Goal: Task Accomplishment & Management: Manage account settings

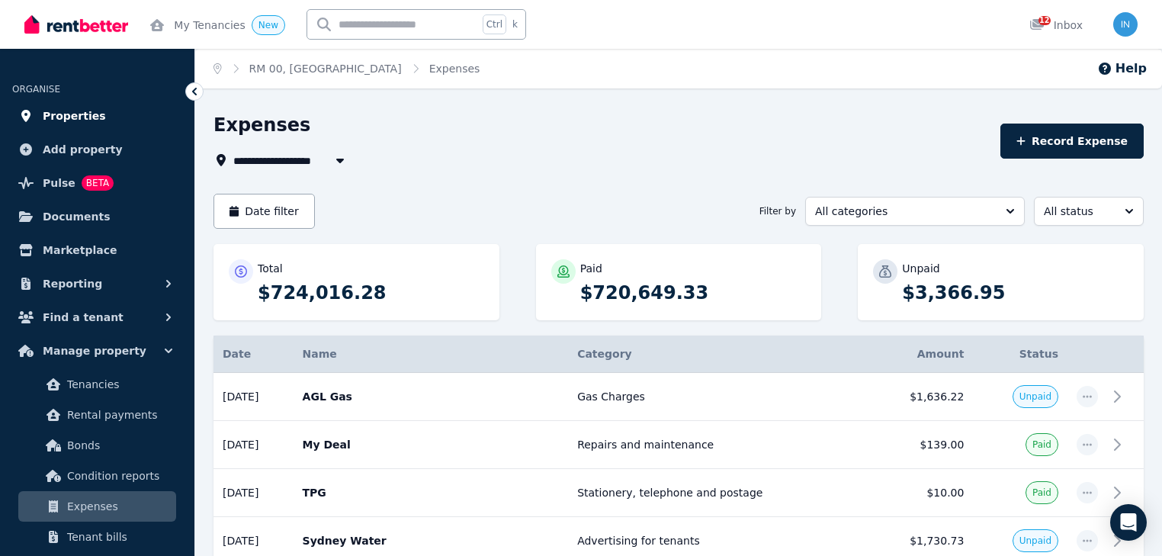
click at [82, 114] on span "Properties" at bounding box center [74, 116] width 63 height 18
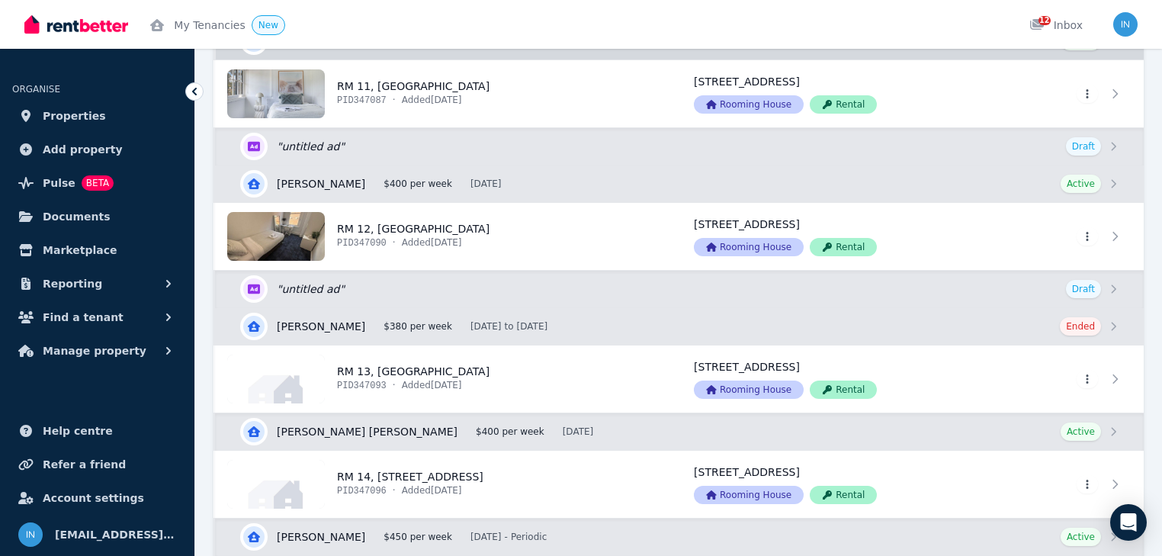
scroll to position [1707, 0]
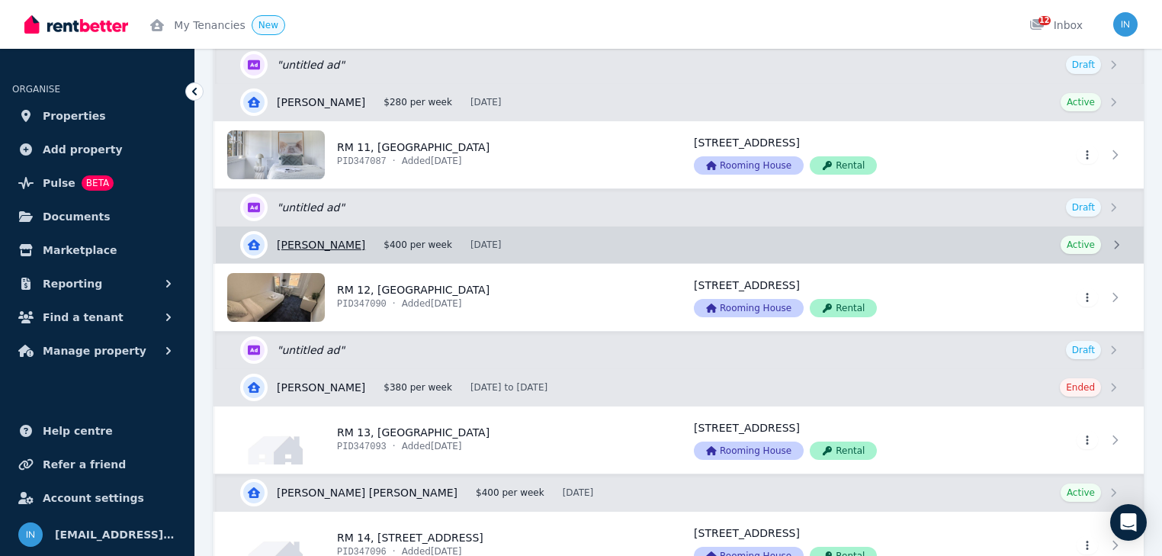
click at [355, 235] on link "View details for Miri Gaschler" at bounding box center [680, 244] width 928 height 37
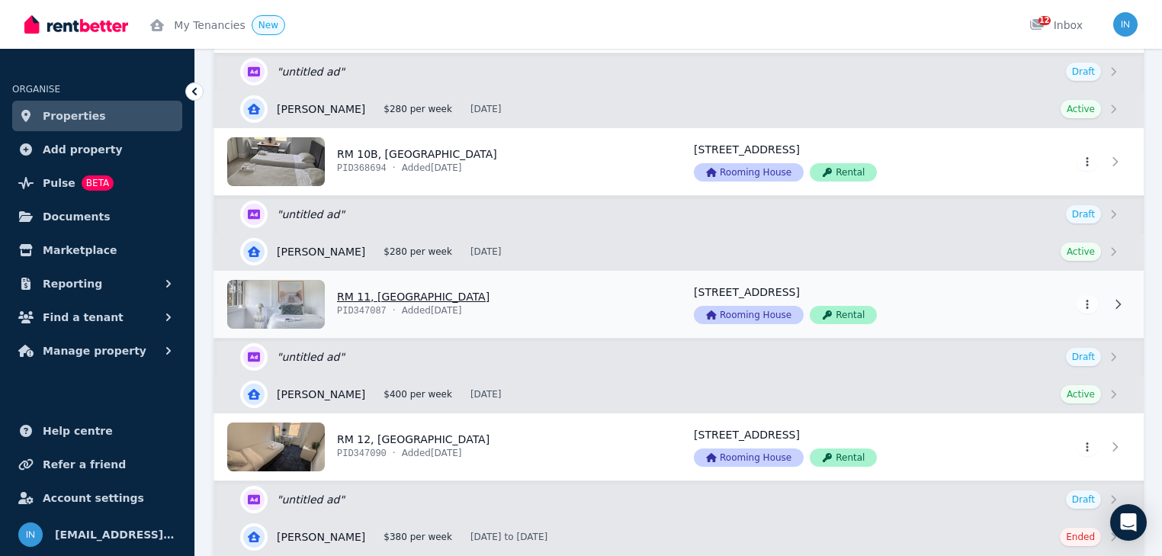
scroll to position [1586, 0]
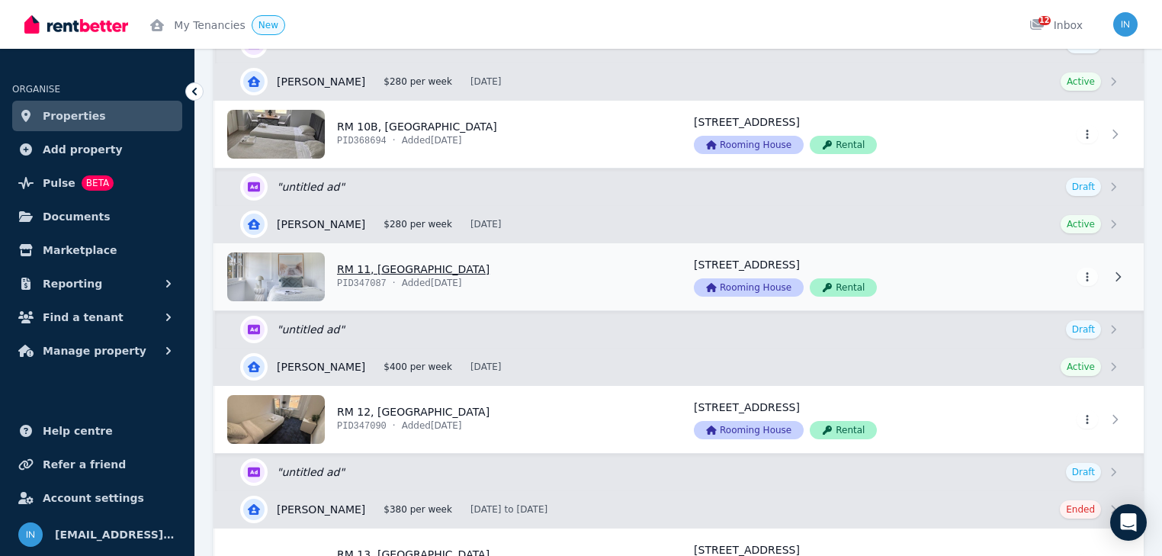
click at [402, 265] on link "View property details" at bounding box center [445, 276] width 460 height 67
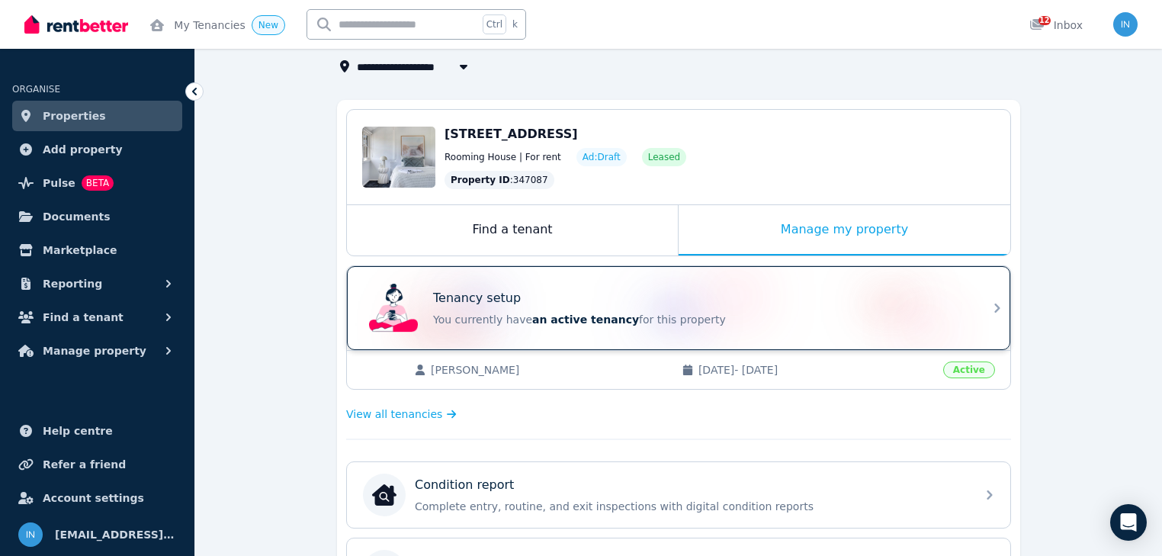
scroll to position [122, 0]
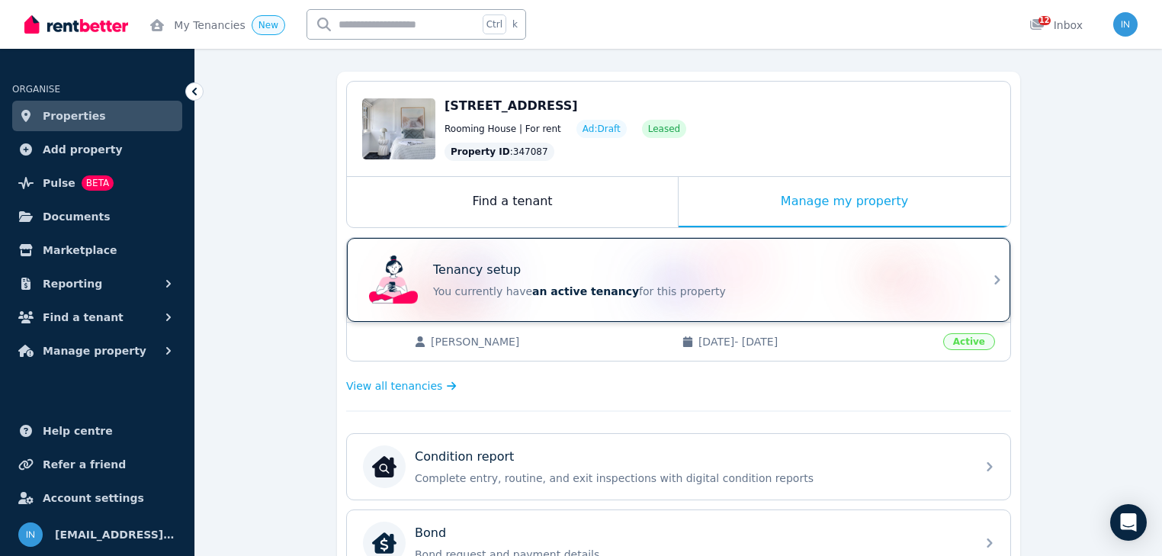
click at [595, 295] on span "an active tenancy" at bounding box center [585, 291] width 107 height 12
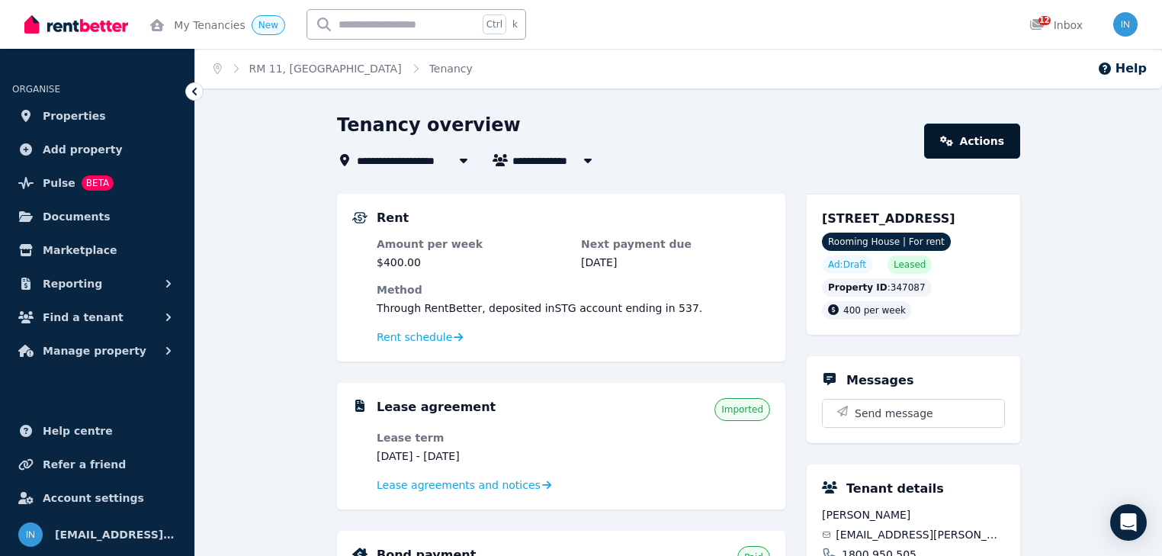
click at [974, 144] on link "Actions" at bounding box center [972, 140] width 96 height 35
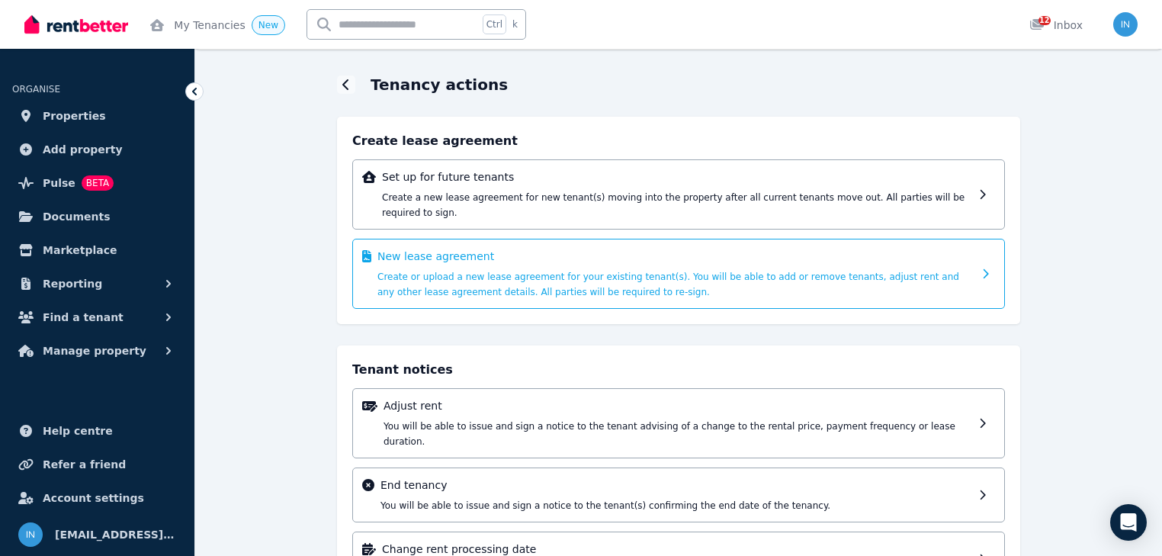
scroll to position [80, 0]
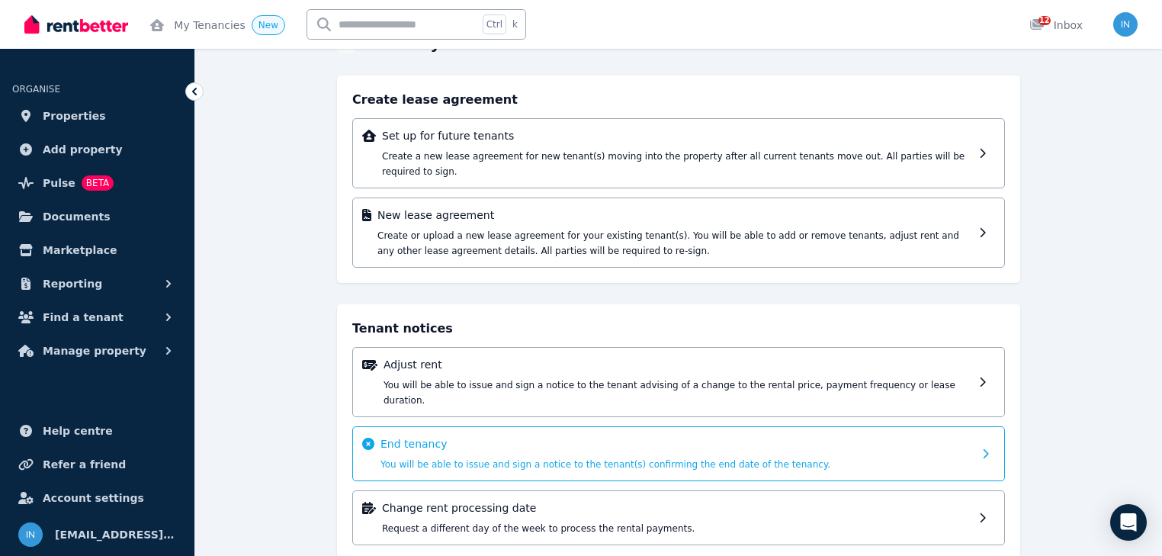
click at [545, 436] on p "End tenancy" at bounding box center [676, 443] width 592 height 15
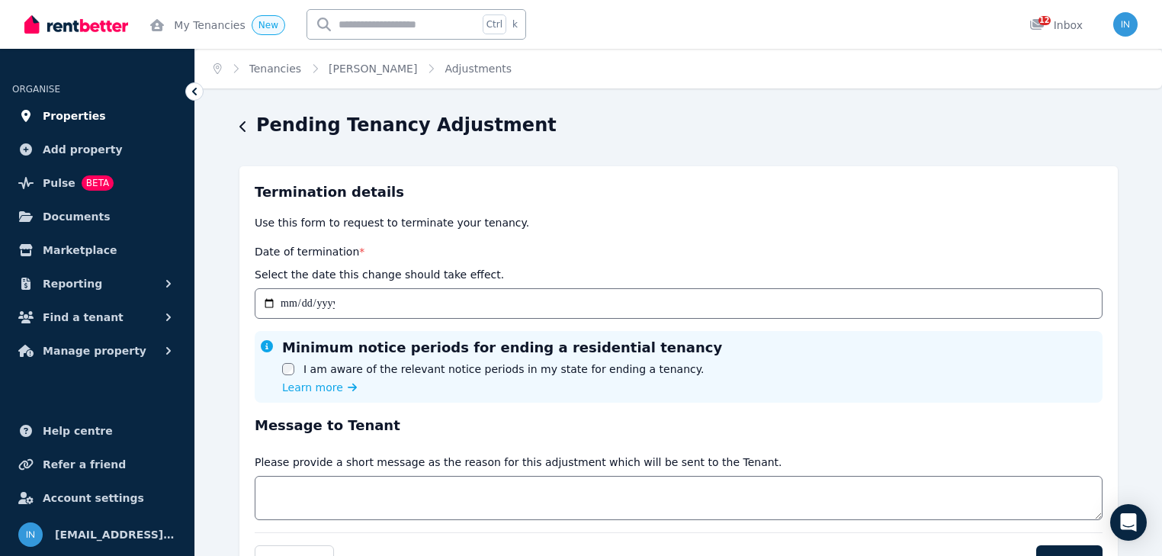
click at [58, 113] on span "Properties" at bounding box center [74, 116] width 63 height 18
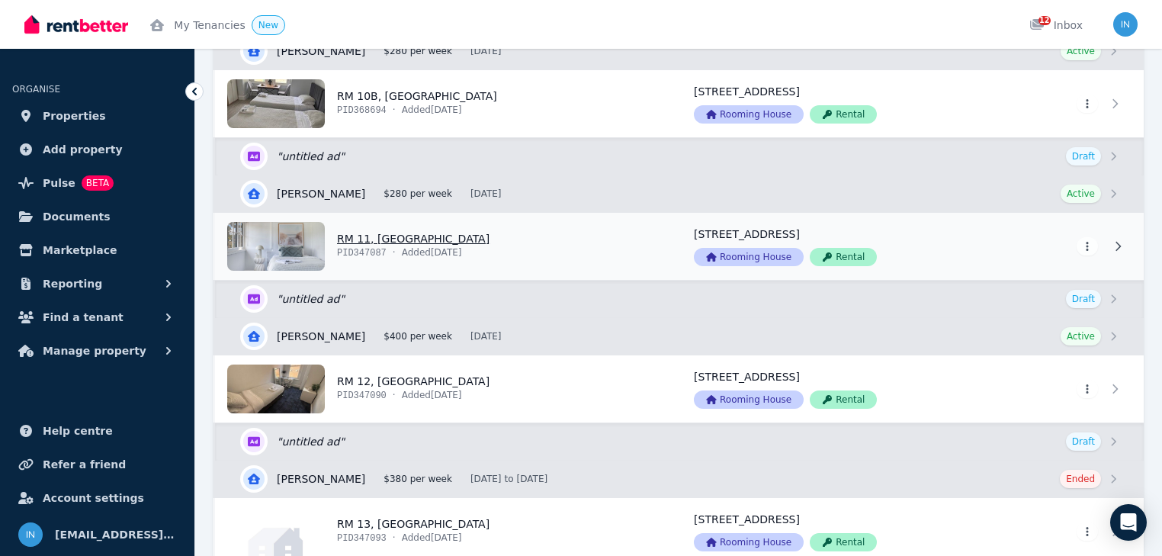
scroll to position [1707, 0]
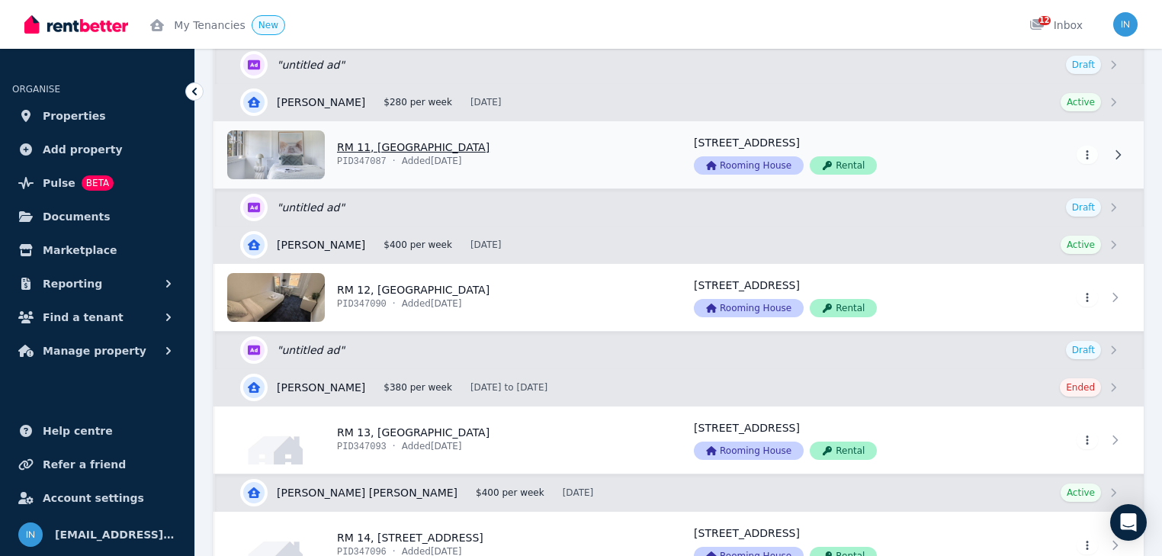
click at [365, 145] on link "View property details" at bounding box center [445, 154] width 460 height 67
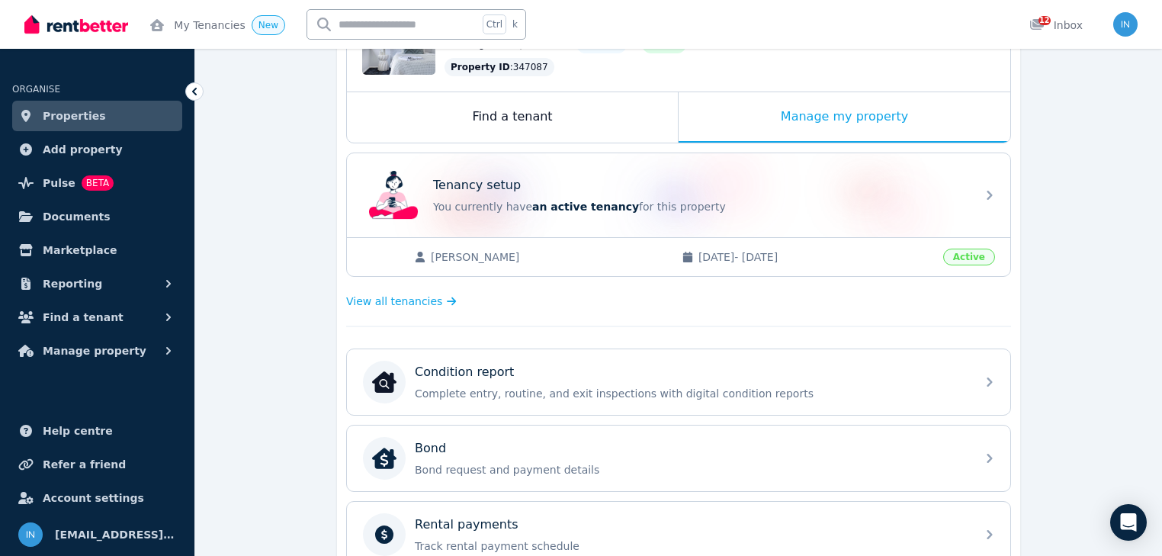
scroll to position [244, 0]
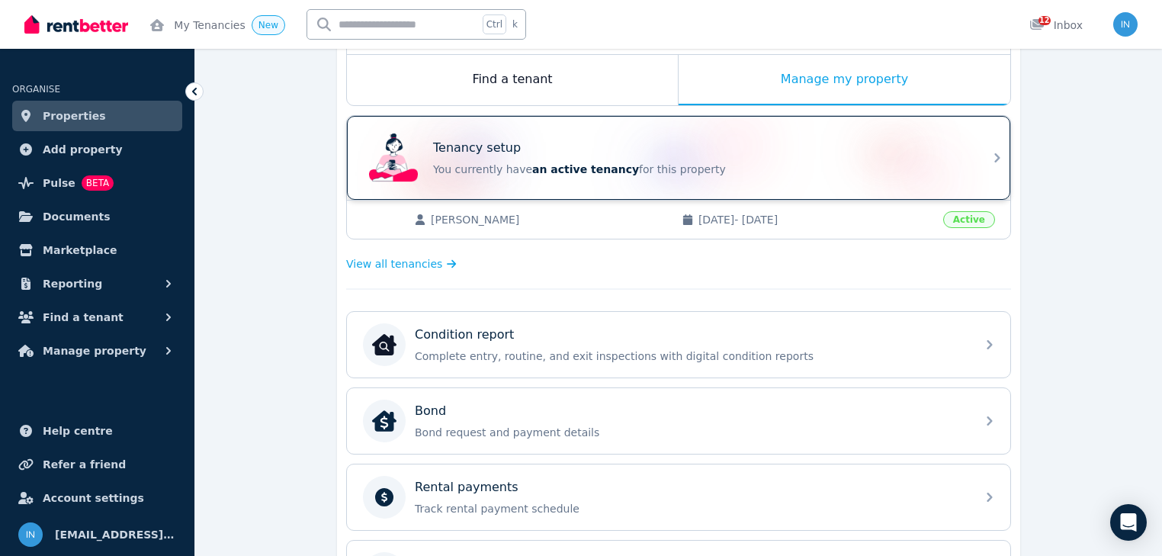
click at [595, 168] on span "an active tenancy" at bounding box center [585, 169] width 107 height 12
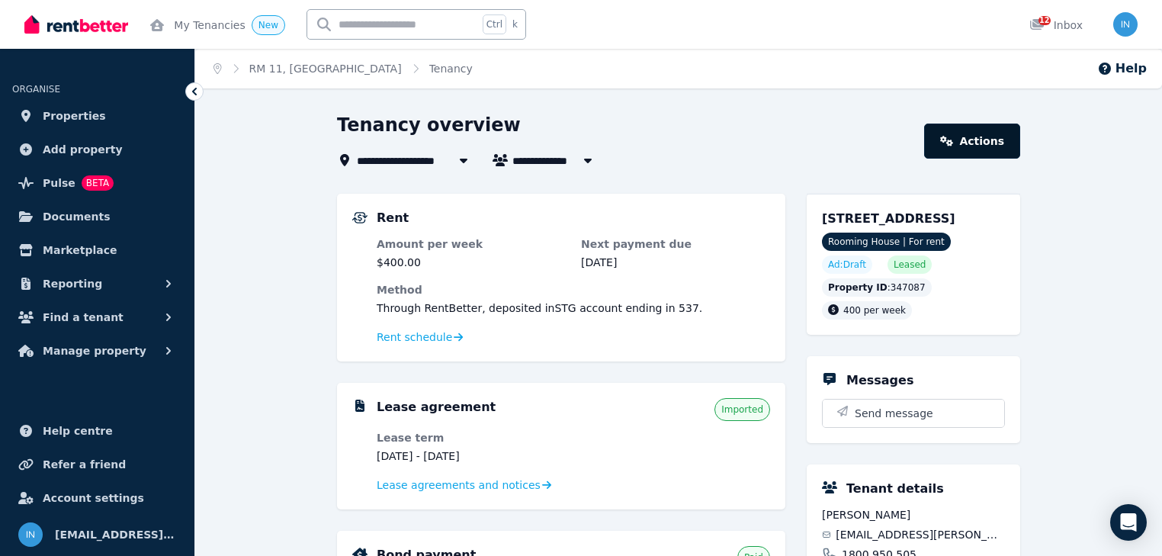
click at [997, 152] on link "Actions" at bounding box center [972, 140] width 96 height 35
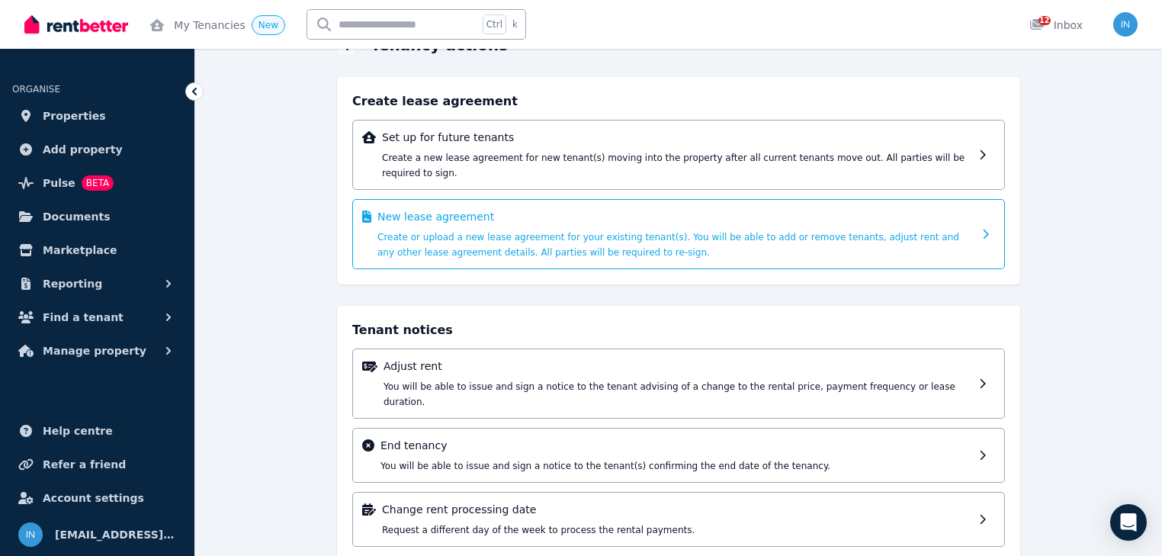
scroll to position [80, 0]
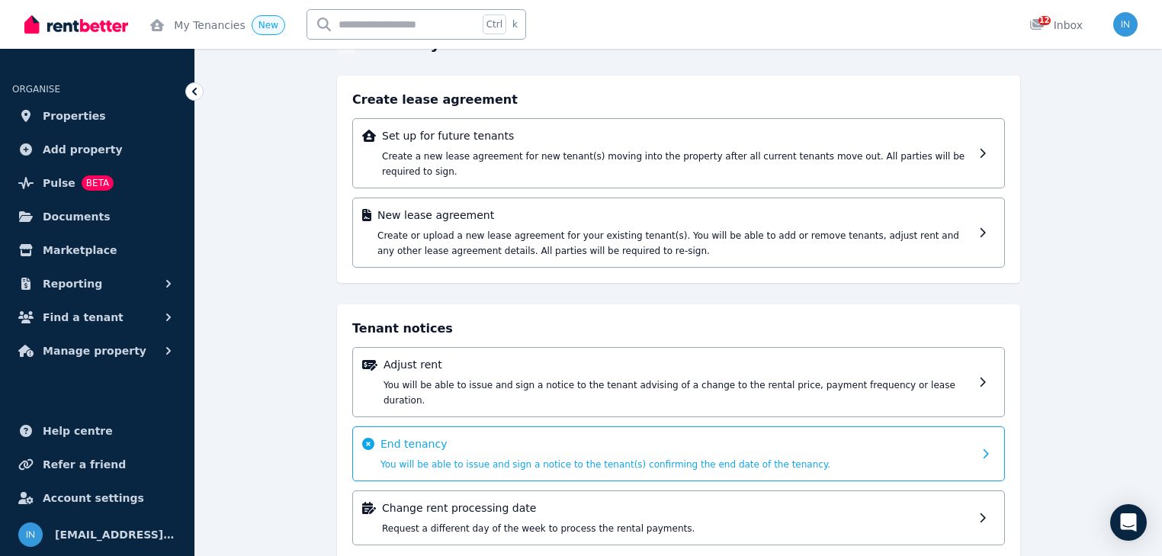
click at [521, 436] on p "End tenancy" at bounding box center [676, 443] width 592 height 15
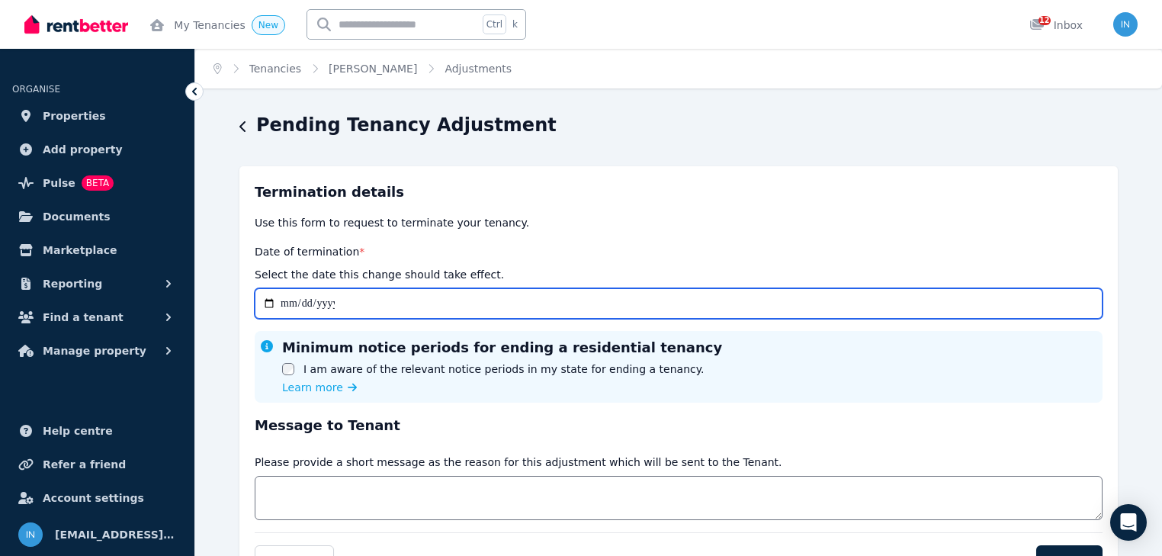
click at [281, 305] on input "Date of termination *" at bounding box center [679, 303] width 848 height 30
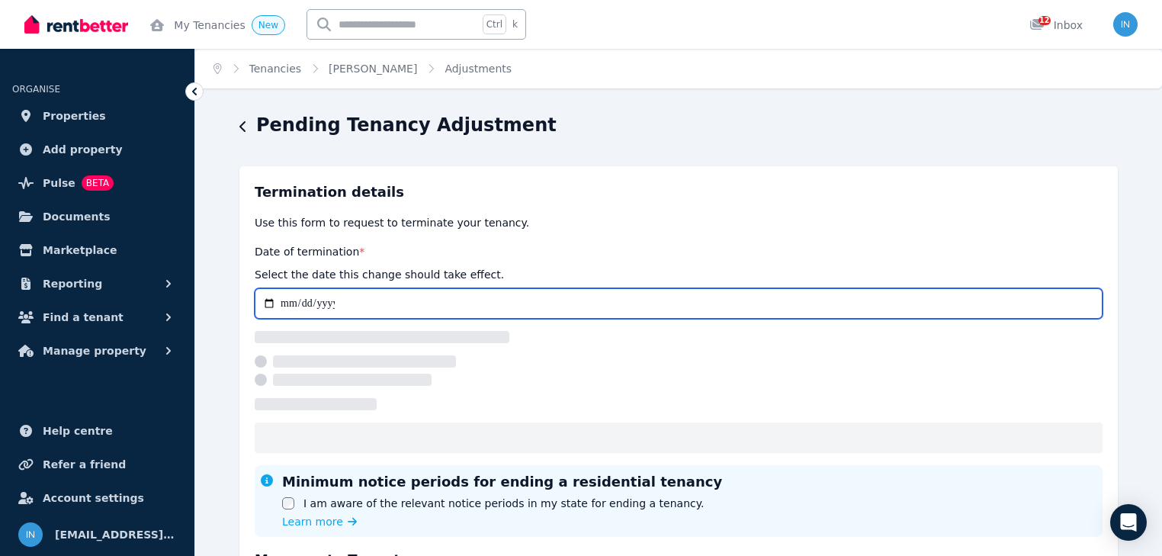
type input "**********"
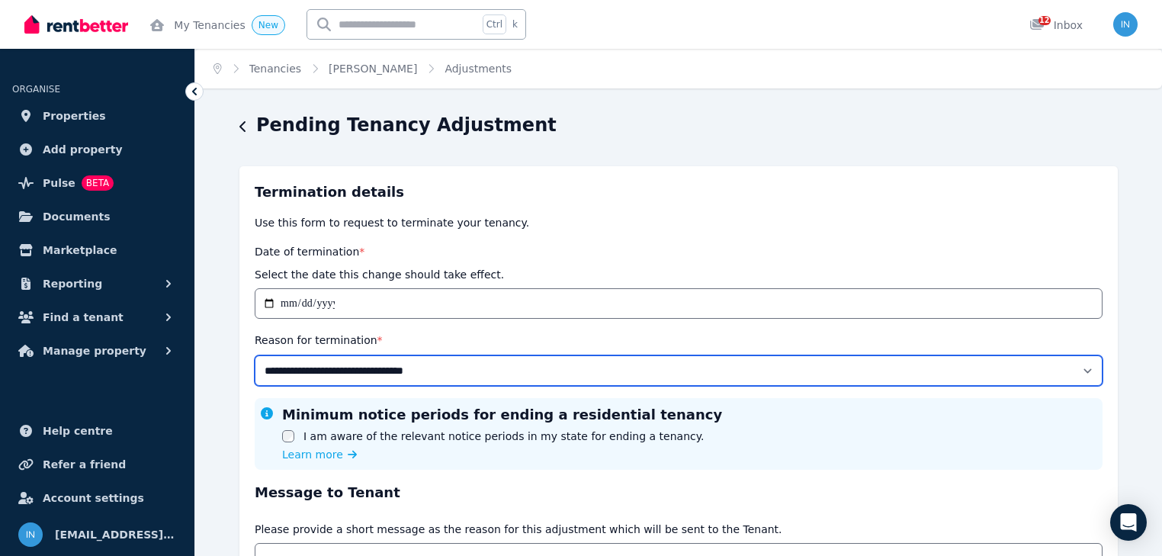
click at [375, 371] on select "**********" at bounding box center [679, 370] width 848 height 30
select select "**********"
click at [255, 355] on select "**********" at bounding box center [679, 370] width 848 height 30
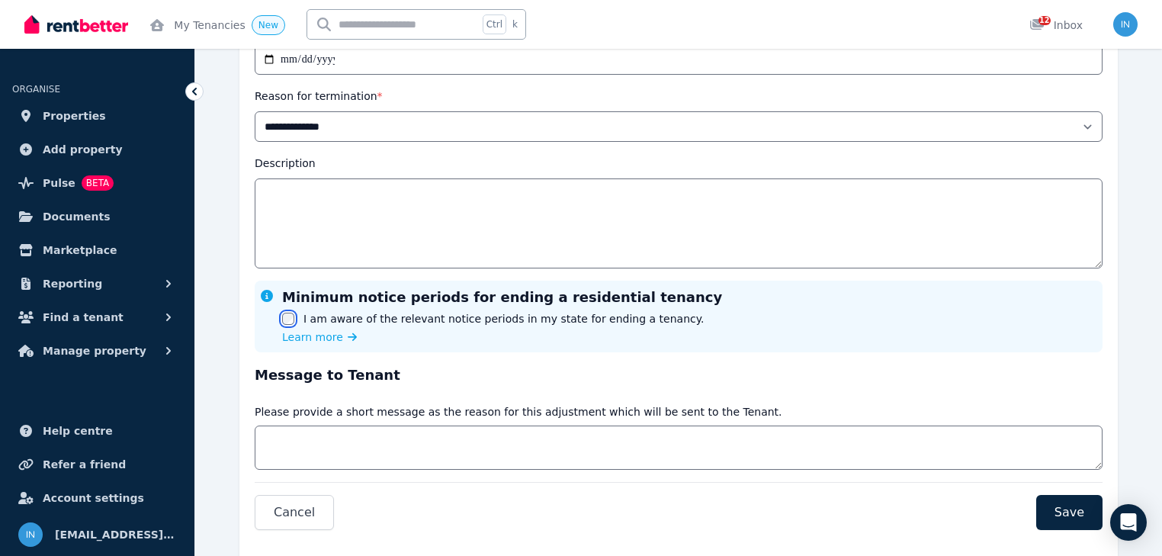
scroll to position [293, 0]
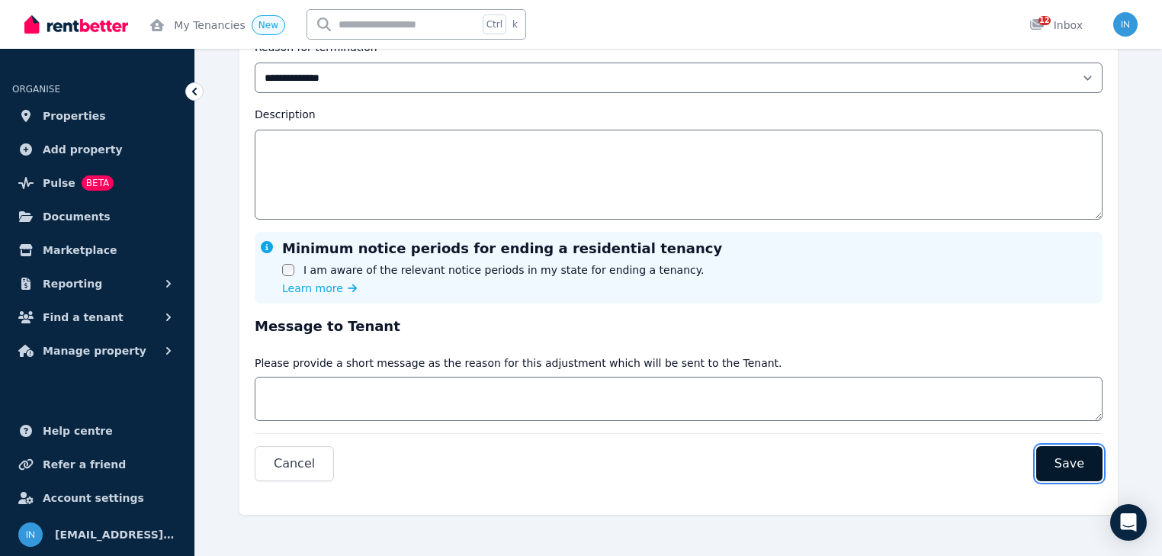
click at [1080, 464] on span "Save" at bounding box center [1069, 463] width 30 height 18
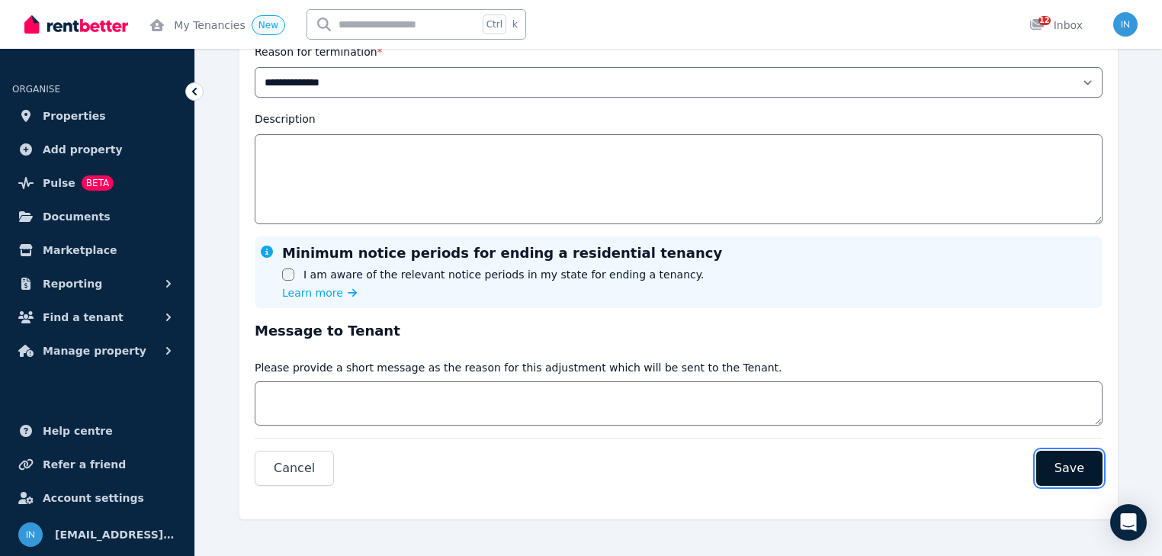
click at [1077, 465] on span "Save" at bounding box center [1069, 468] width 30 height 18
click at [75, 114] on span "Properties" at bounding box center [74, 116] width 63 height 18
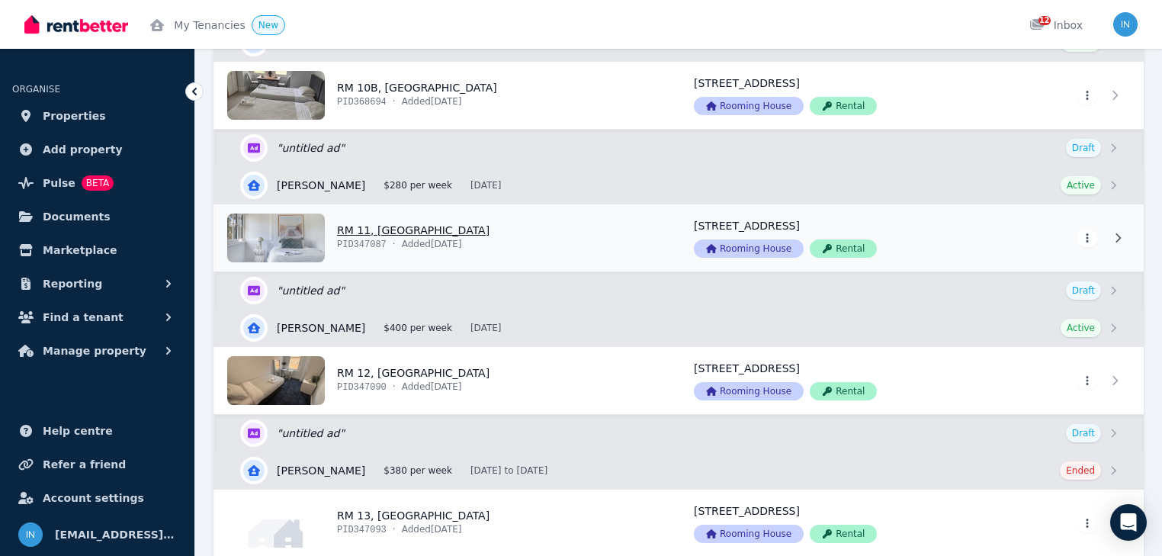
scroll to position [1646, 0]
